Goal: Information Seeking & Learning: Check status

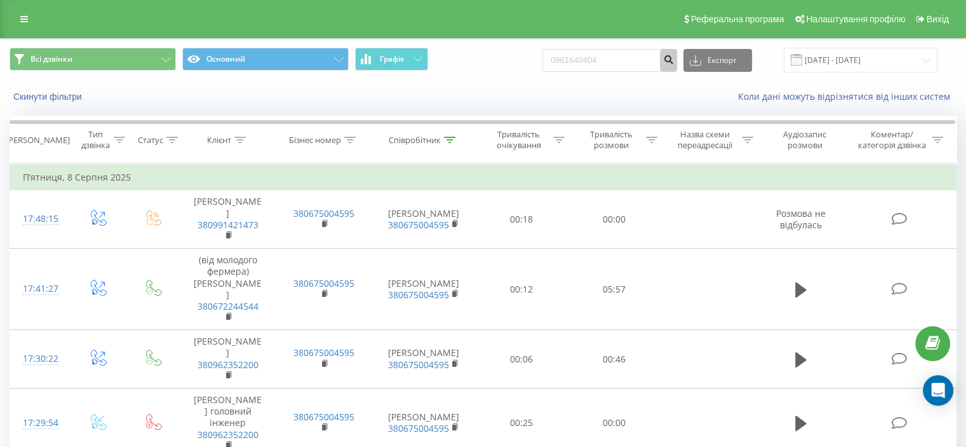
type input "0961640404"
click at [674, 60] on icon "submit" at bounding box center [668, 58] width 11 height 8
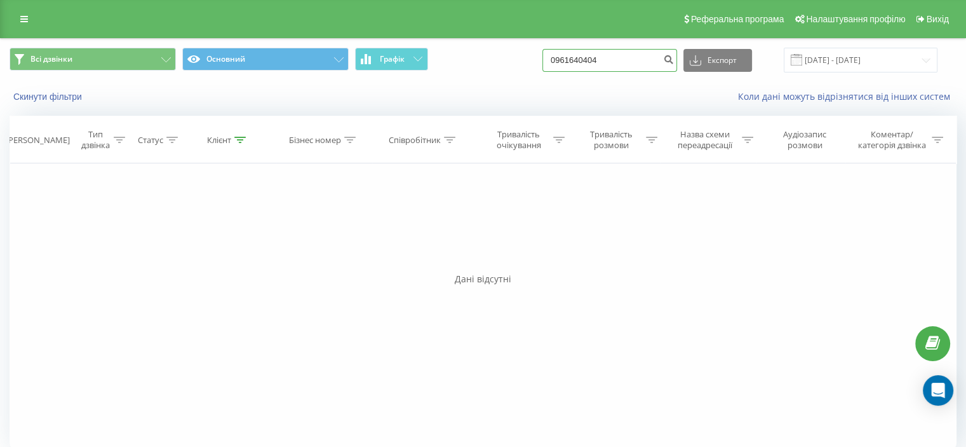
click at [635, 60] on input "0961640404" at bounding box center [610, 60] width 135 height 23
click at [825, 62] on input "19.06.2025 - 19.09.2025" at bounding box center [861, 60] width 154 height 25
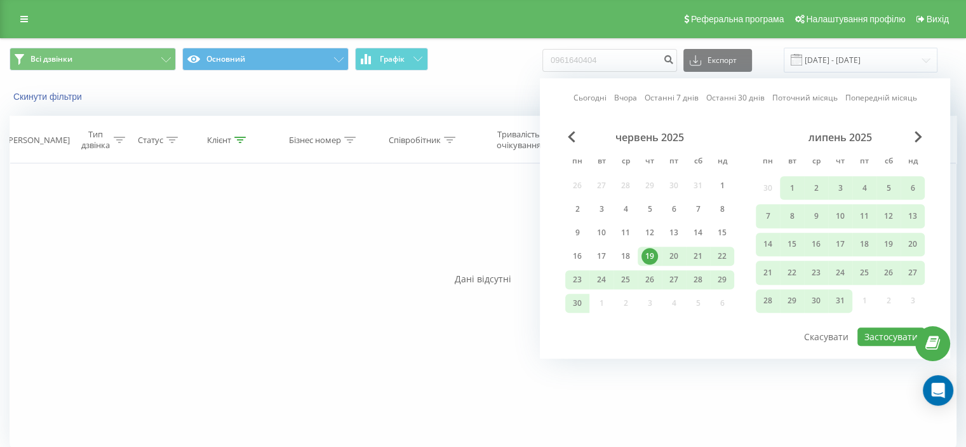
click at [488, 76] on div "Всі дзвінки Основний Графік 0961640404 Експорт .csv .xls .xlsx 19.06.2025 - 19.…" at bounding box center [483, 60] width 965 height 43
